Goal: Task Accomplishment & Management: Manage account settings

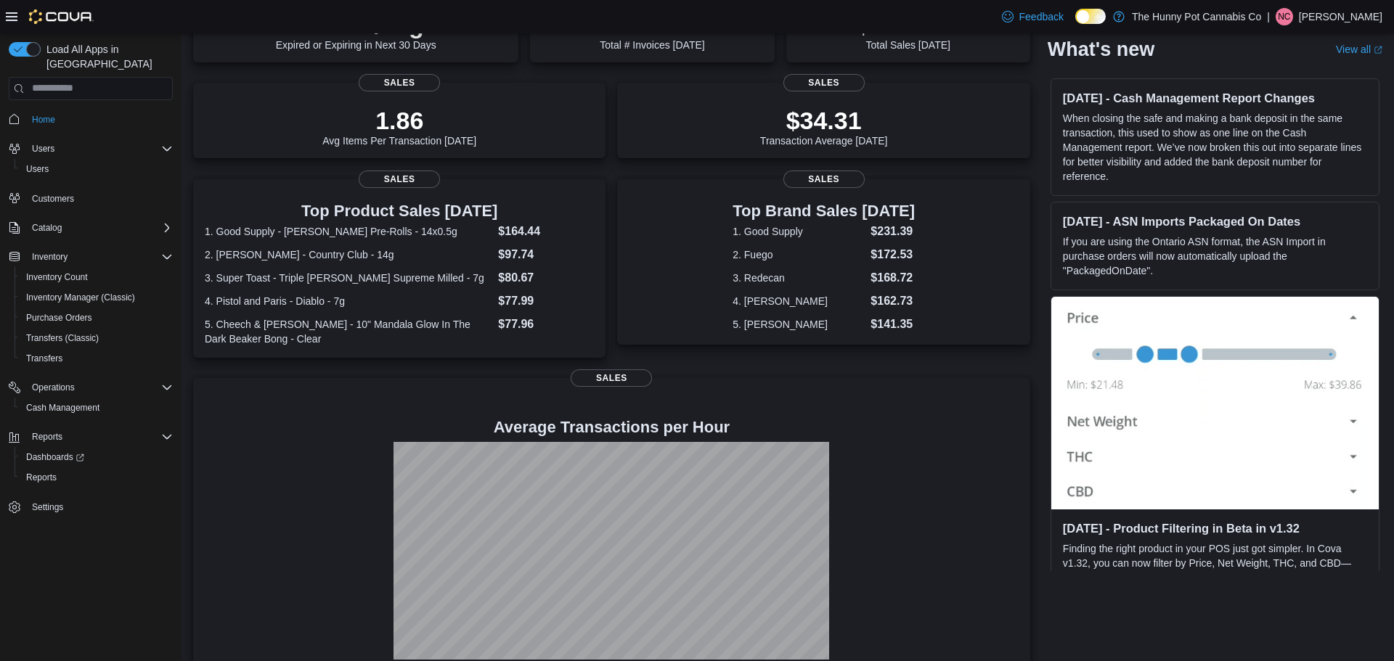
scroll to position [164, 0]
click at [93, 350] on div "Transfers" at bounding box center [96, 358] width 152 height 17
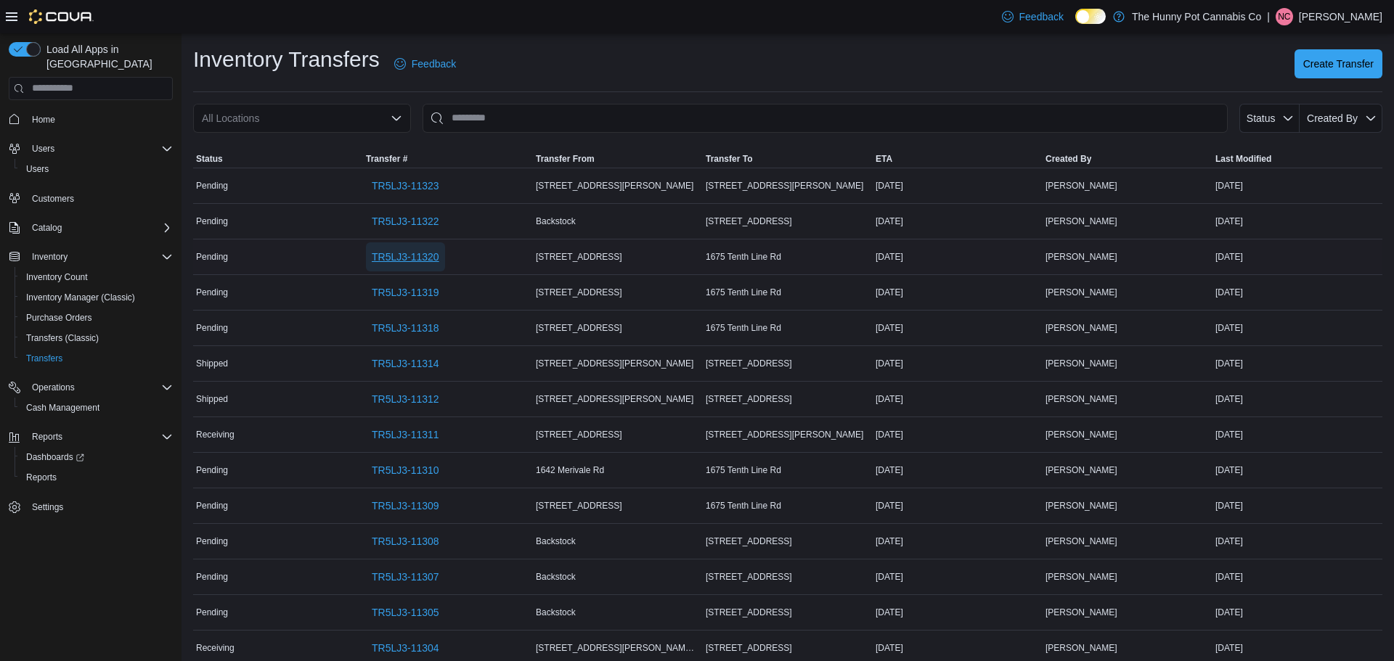
click at [433, 256] on span "TR5LJ3-11320" at bounding box center [406, 257] width 68 height 15
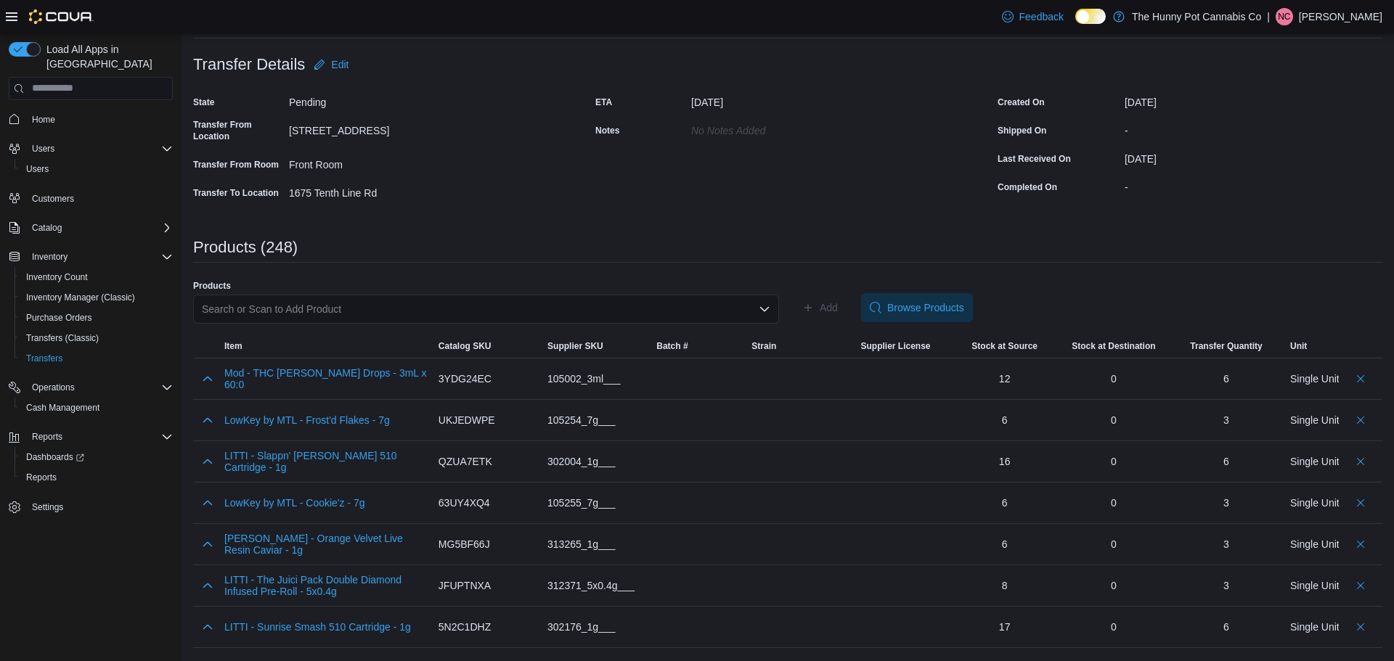
scroll to position [107, 0]
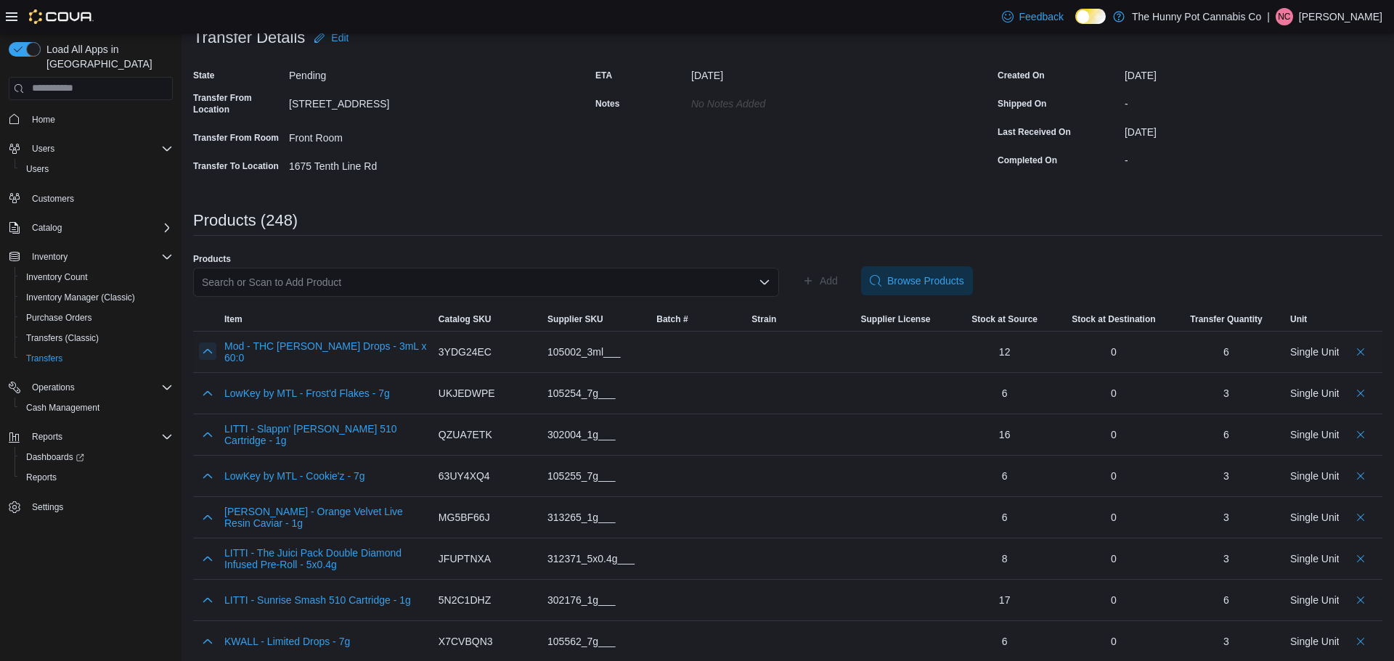
click at [208, 350] on button "button" at bounding box center [207, 351] width 17 height 17
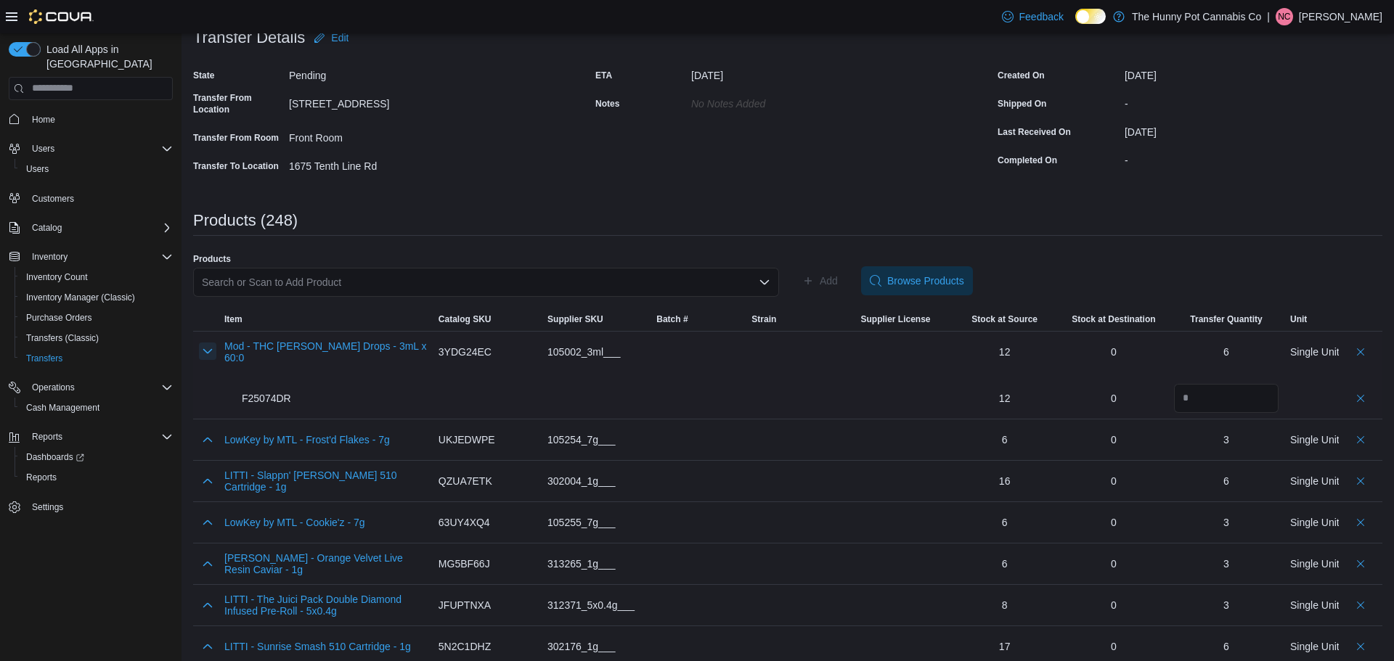
scroll to position [0, 0]
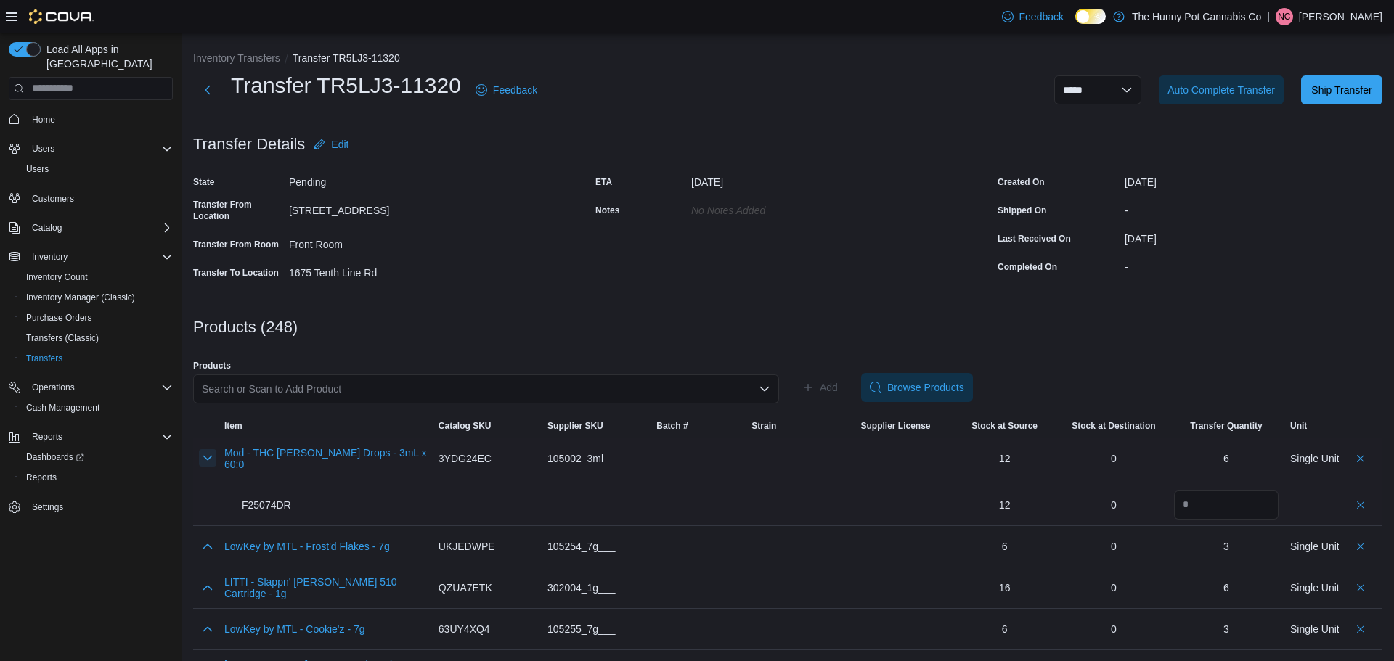
click at [206, 454] on button "button" at bounding box center [207, 457] width 17 height 17
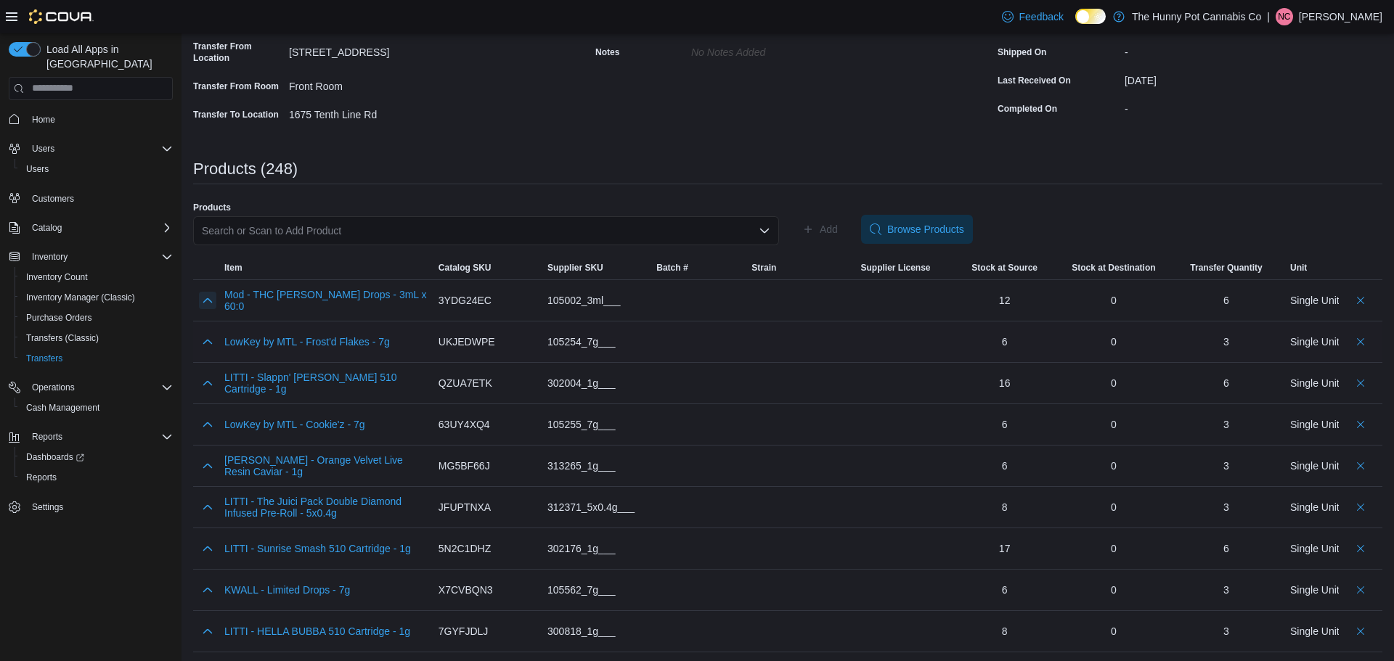
scroll to position [159, 0]
click at [206, 548] on button "button" at bounding box center [207, 547] width 17 height 17
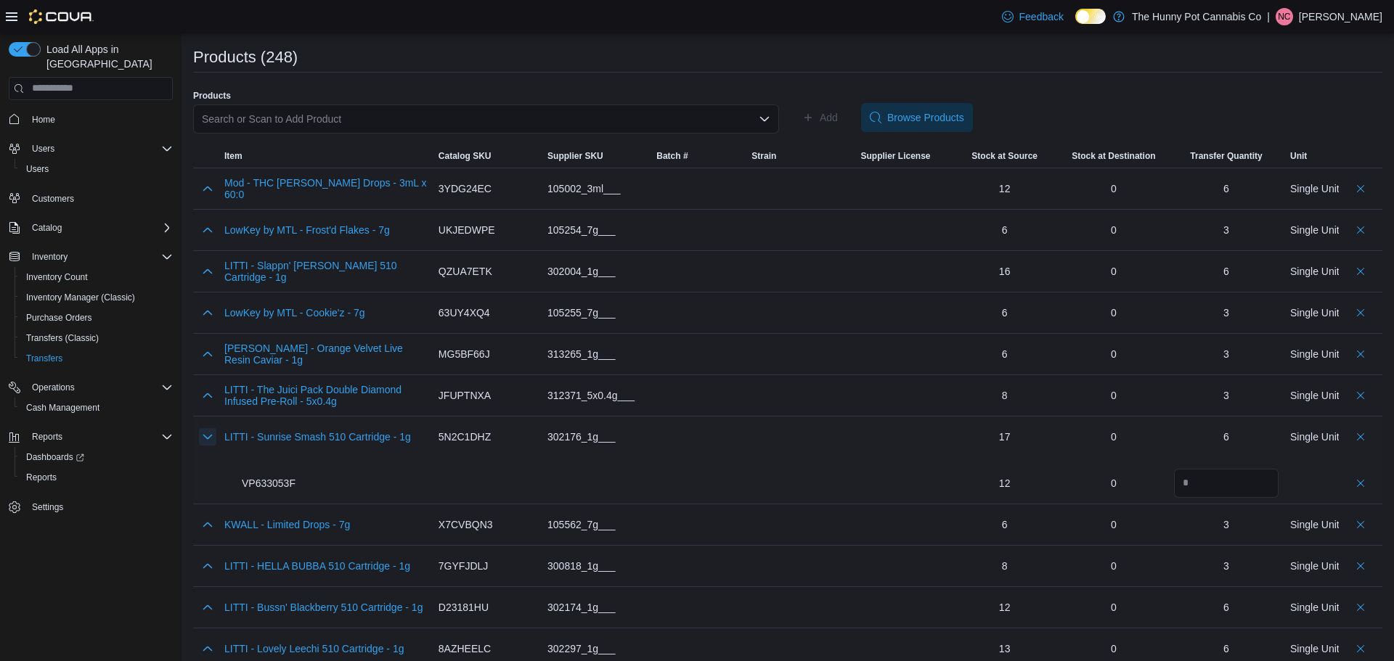
scroll to position [271, 0]
click at [206, 569] on button "button" at bounding box center [207, 564] width 17 height 17
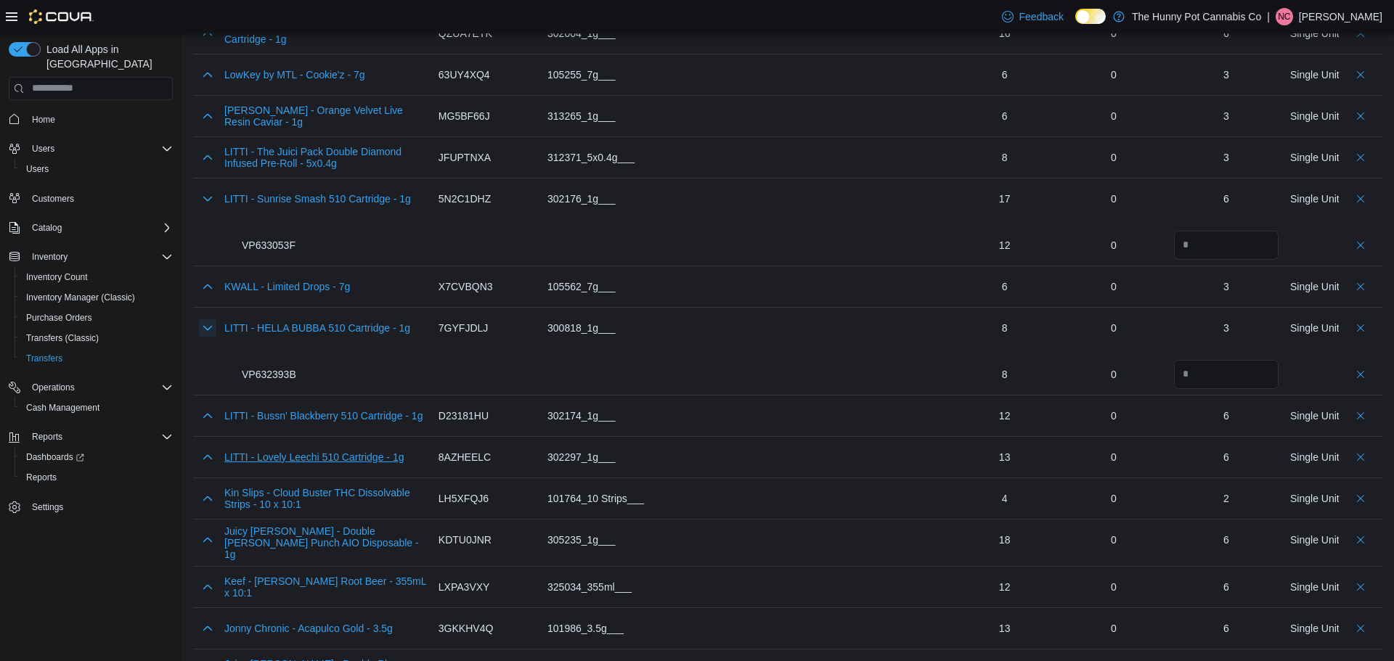
scroll to position [514, 0]
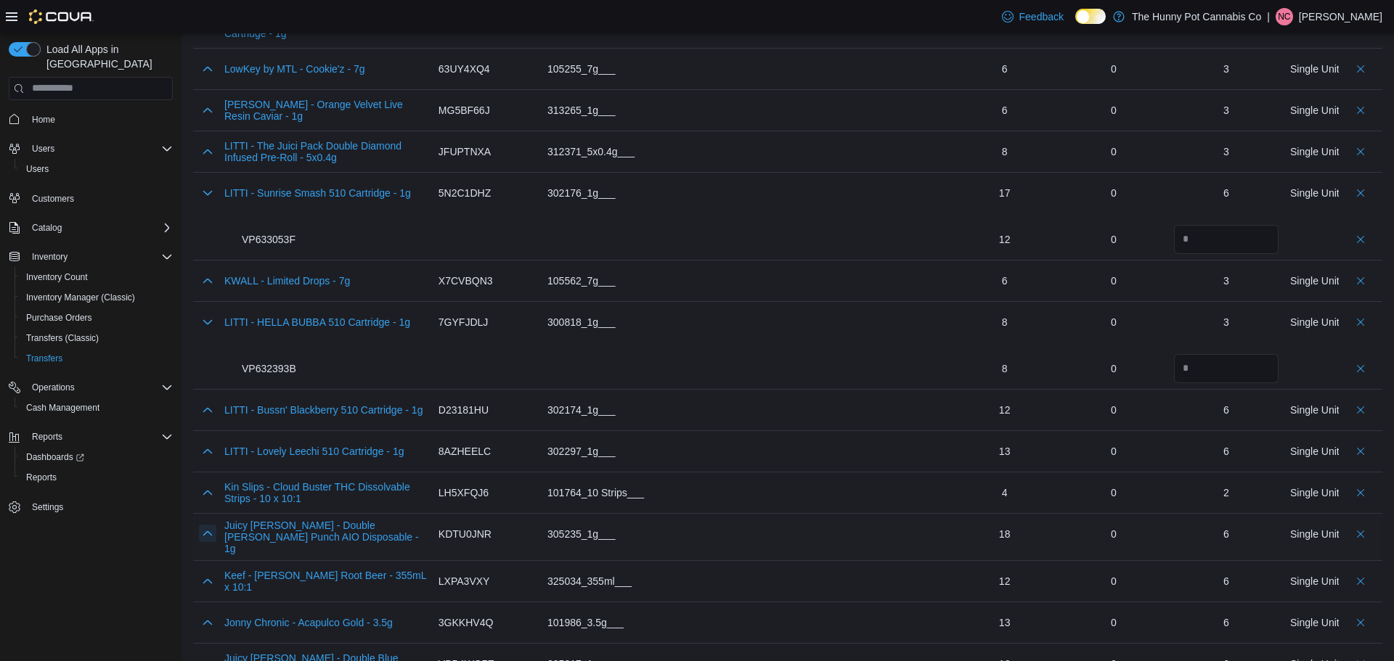
click at [205, 531] on button "button" at bounding box center [207, 533] width 17 height 17
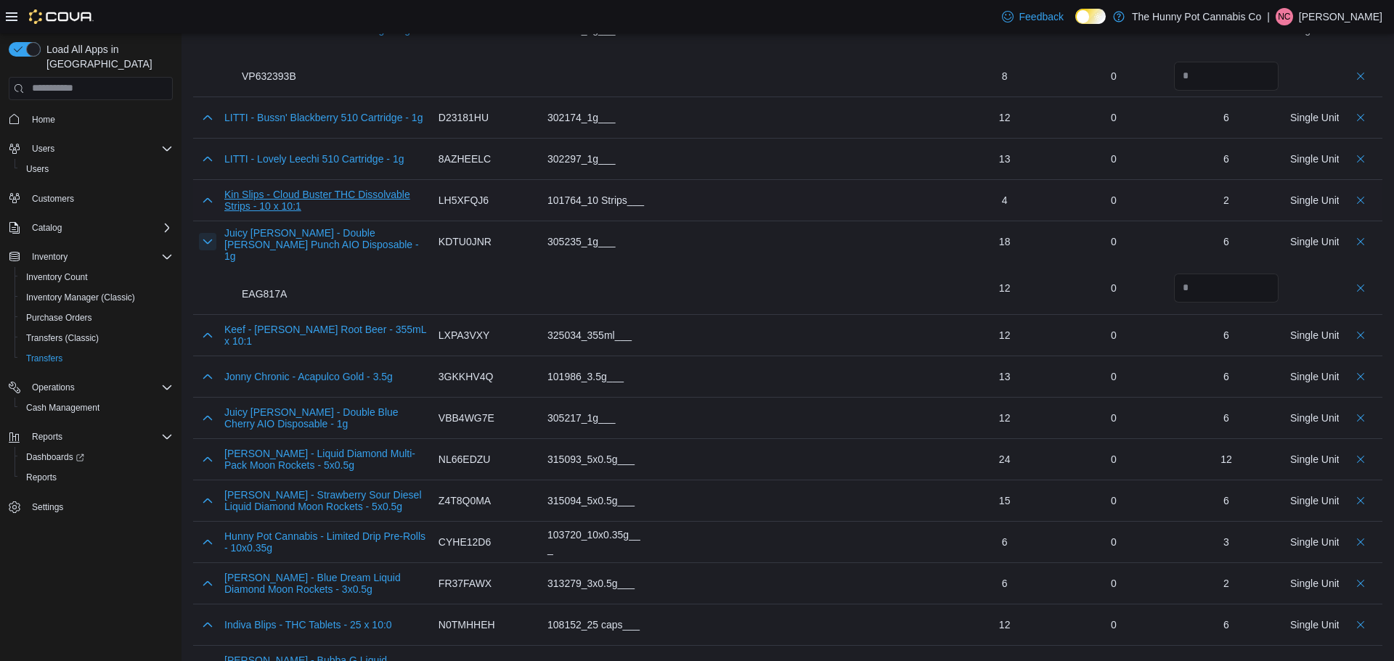
scroll to position [839, 0]
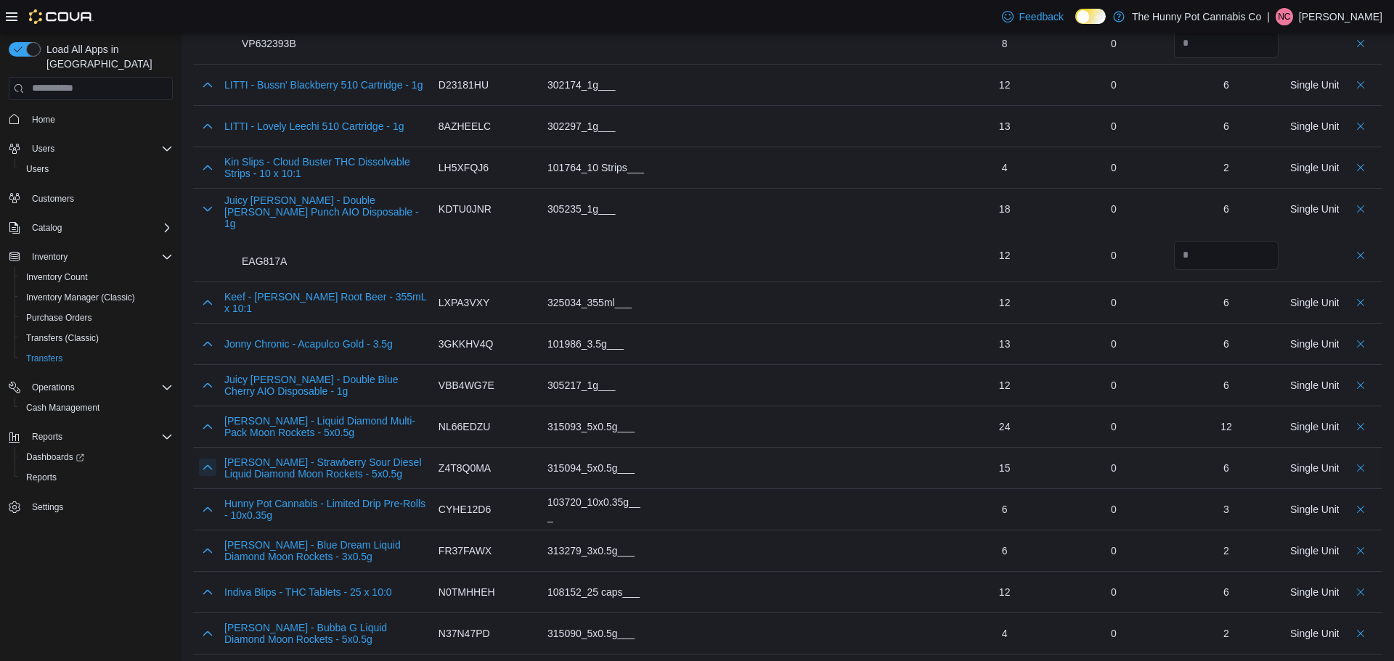
click at [204, 467] on button "button" at bounding box center [207, 467] width 17 height 17
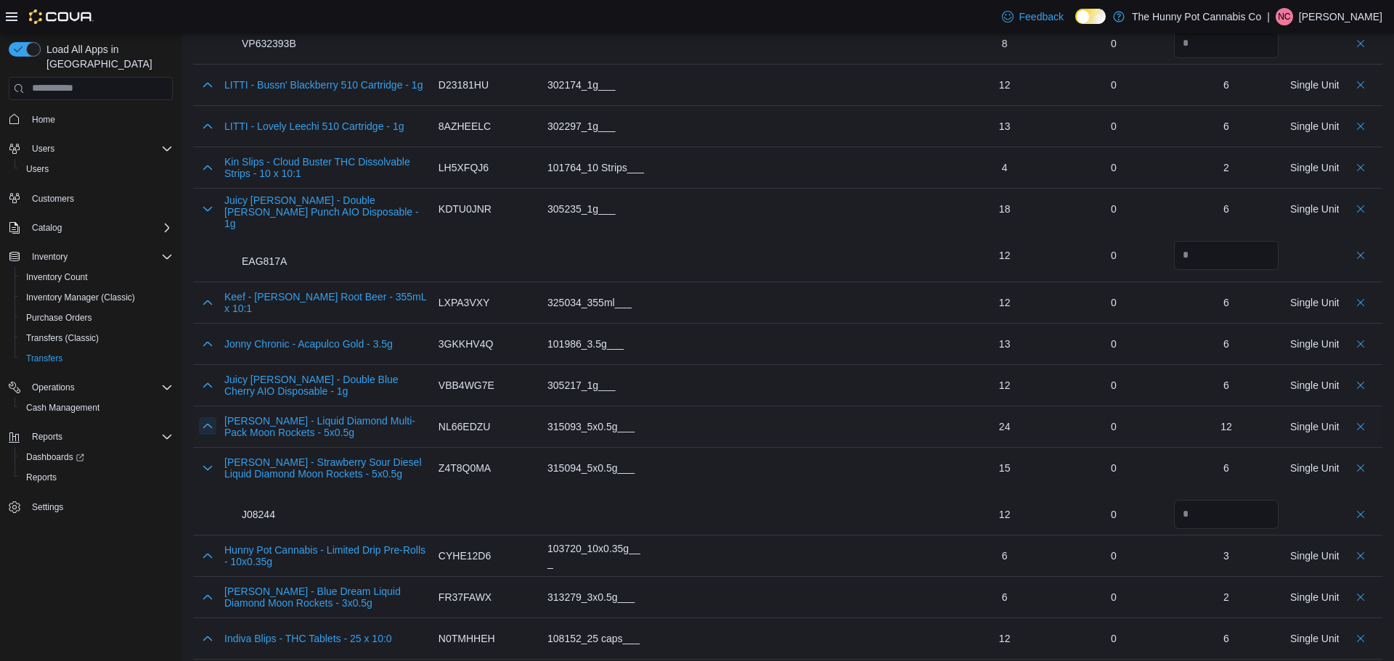
click at [208, 419] on button "button" at bounding box center [207, 425] width 17 height 17
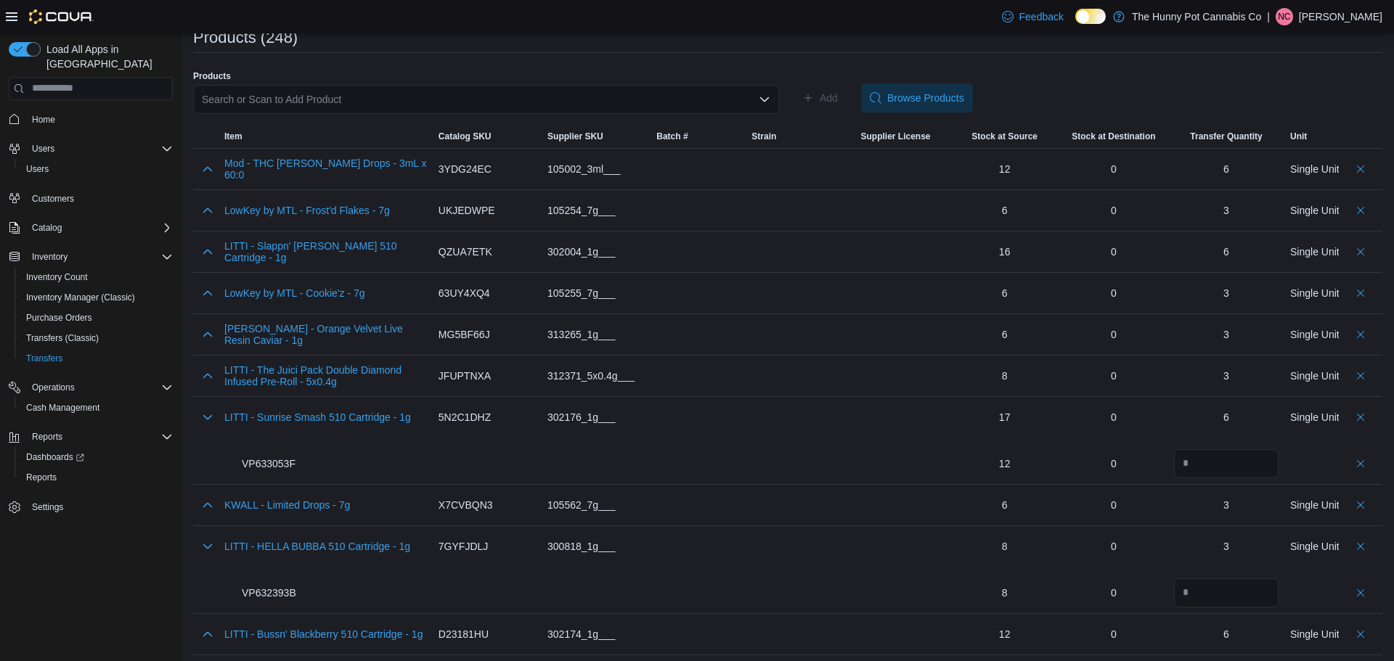
scroll to position [148, 0]
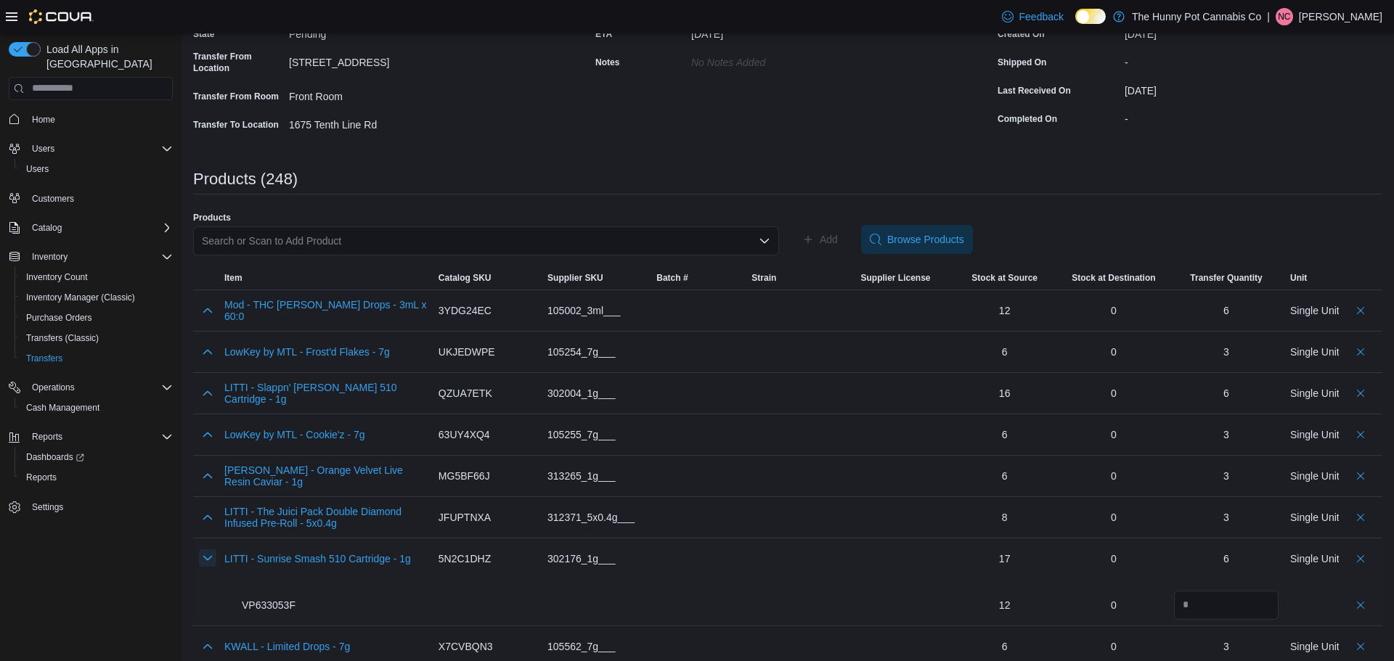
click at [211, 558] on button "button" at bounding box center [207, 558] width 17 height 17
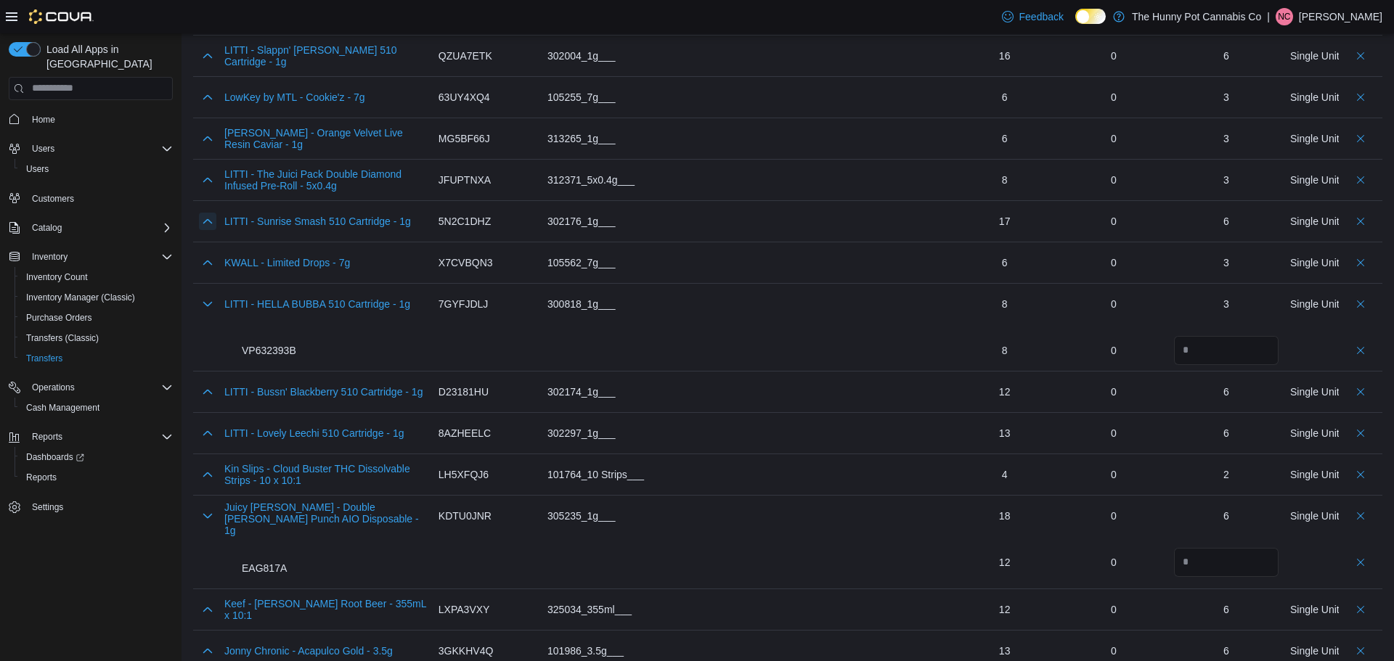
scroll to position [489, 0]
click at [213, 303] on button "button" at bounding box center [207, 299] width 17 height 17
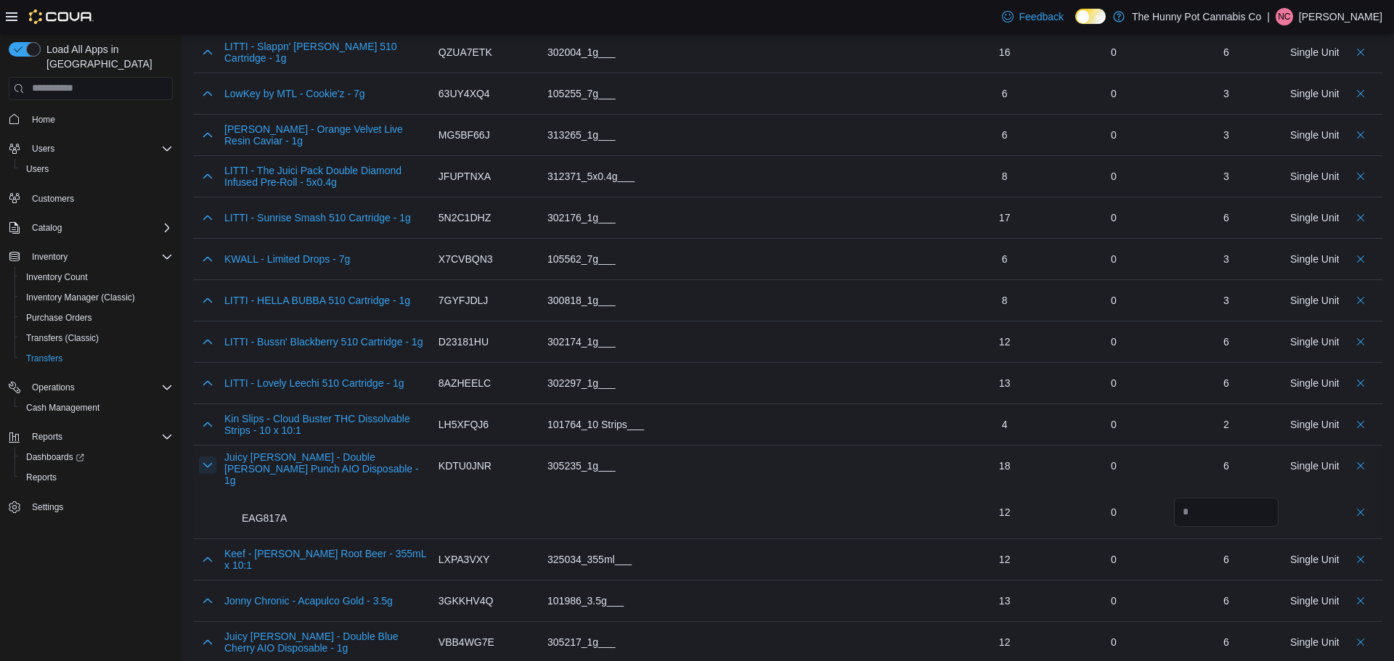
click at [208, 470] on button "button" at bounding box center [207, 465] width 17 height 17
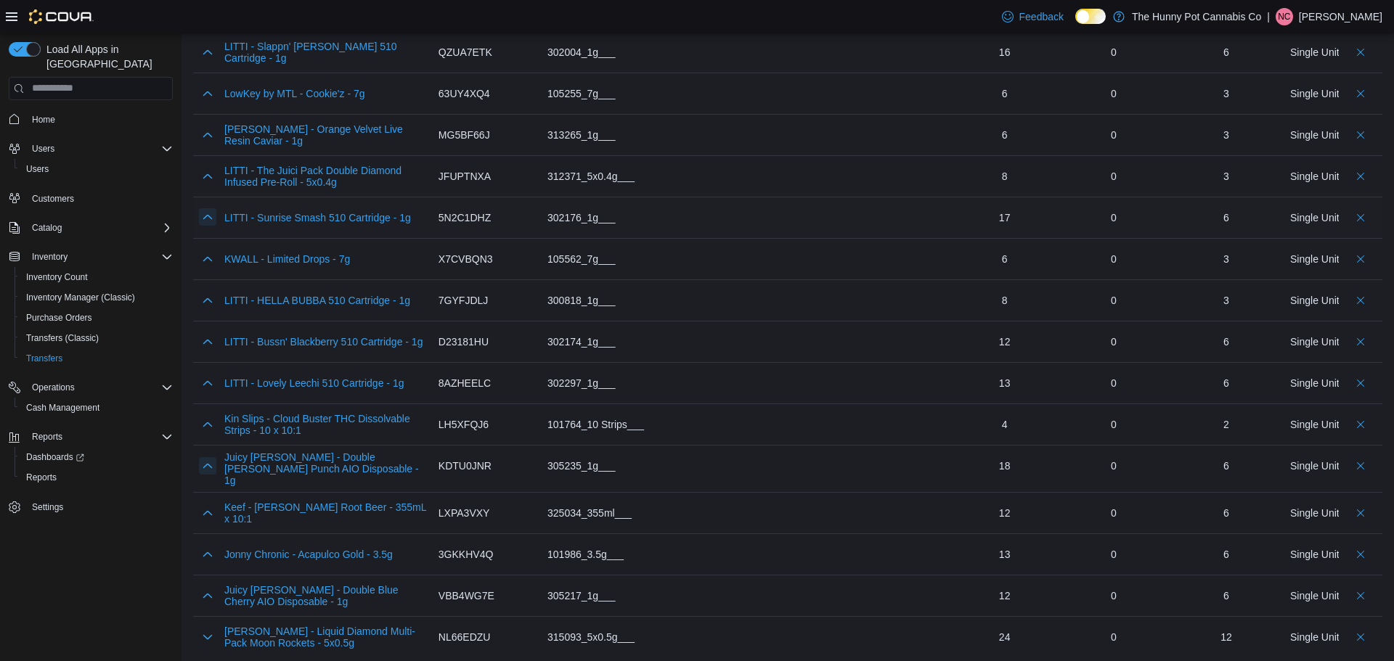
scroll to position [963, 0]
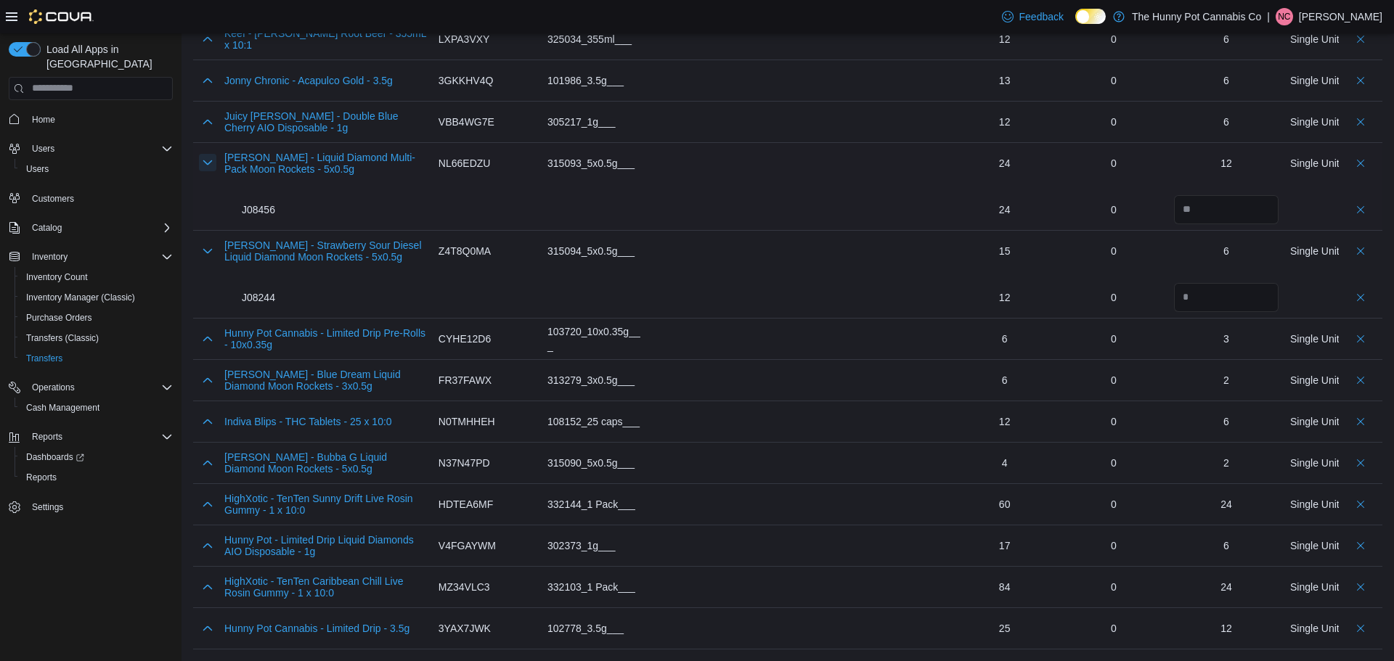
click at [208, 155] on button "button" at bounding box center [207, 162] width 17 height 17
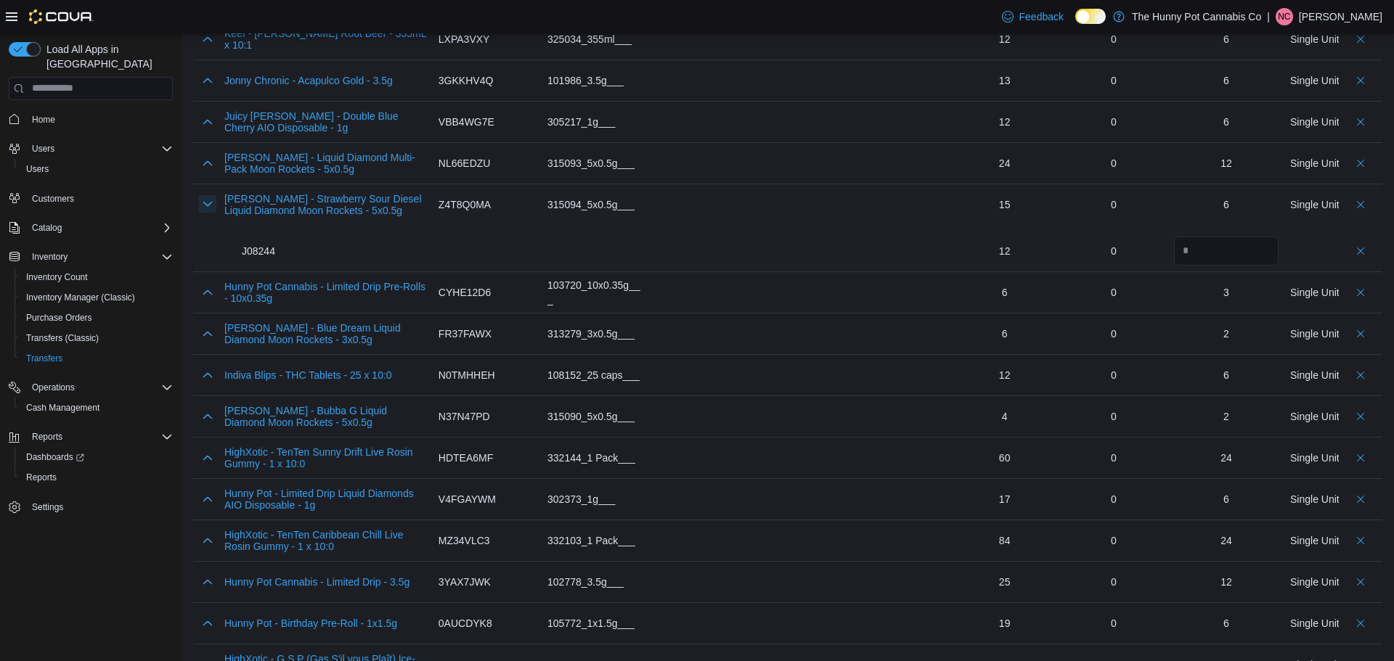
click at [205, 197] on button "button" at bounding box center [207, 203] width 17 height 17
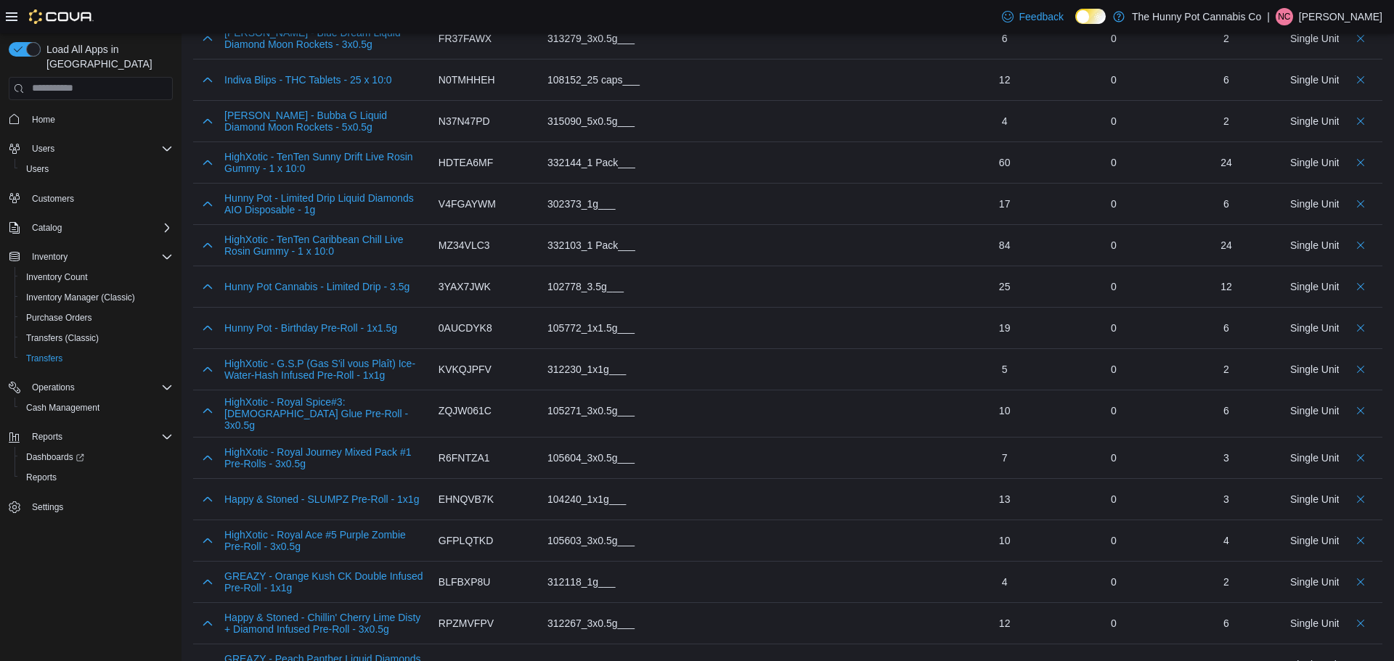
scroll to position [1213, 0]
click at [201, 200] on button "button" at bounding box center [207, 202] width 17 height 17
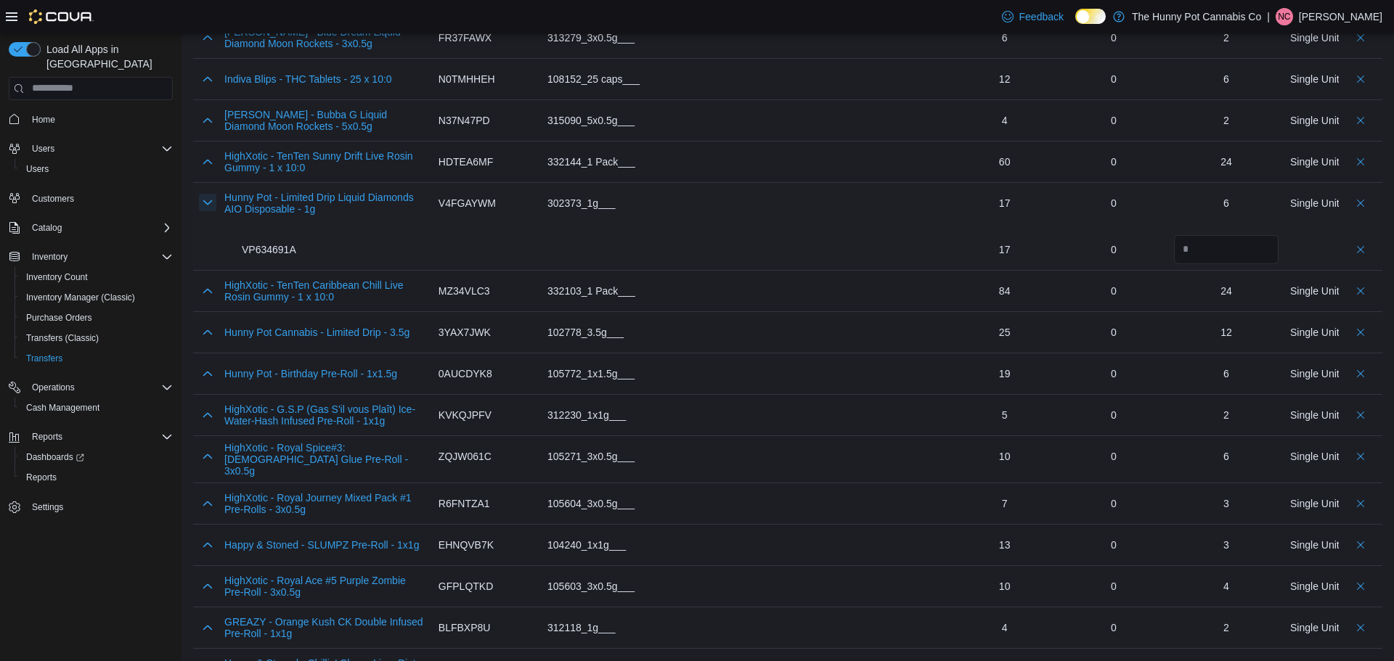
click at [201, 200] on button "button" at bounding box center [207, 202] width 17 height 17
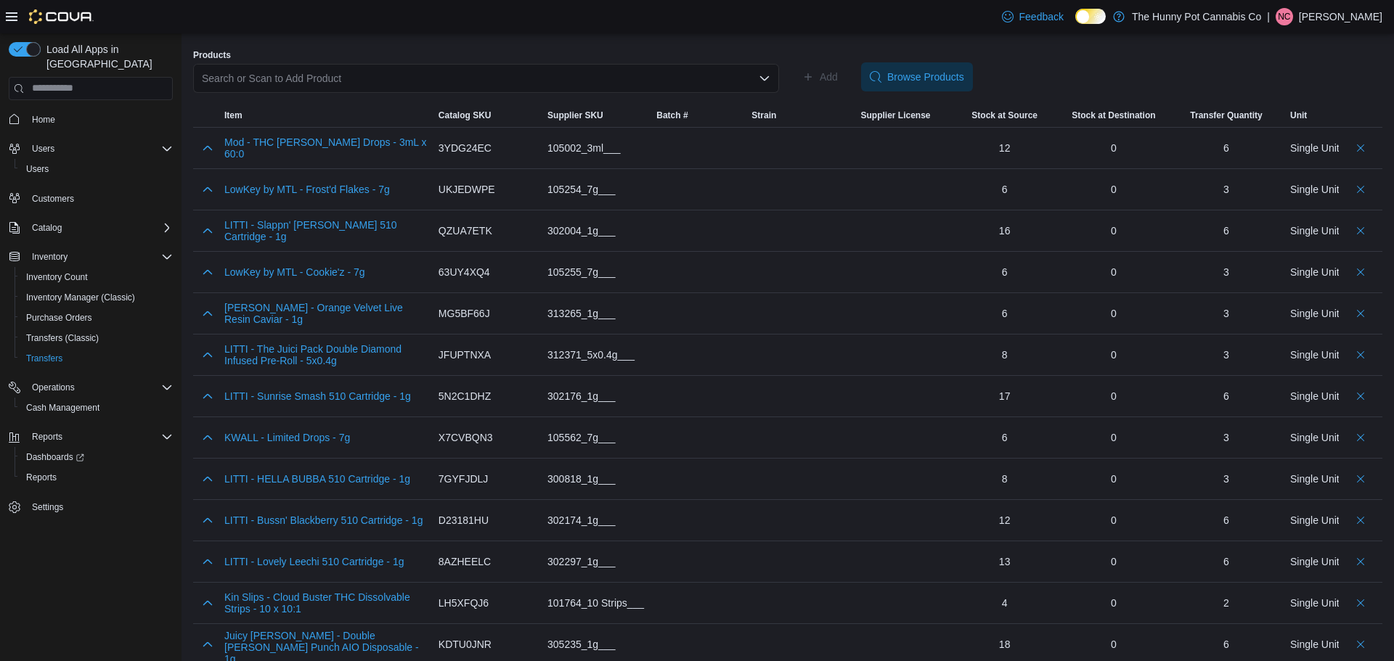
scroll to position [0, 0]
